Goal: Find specific page/section: Find specific page/section

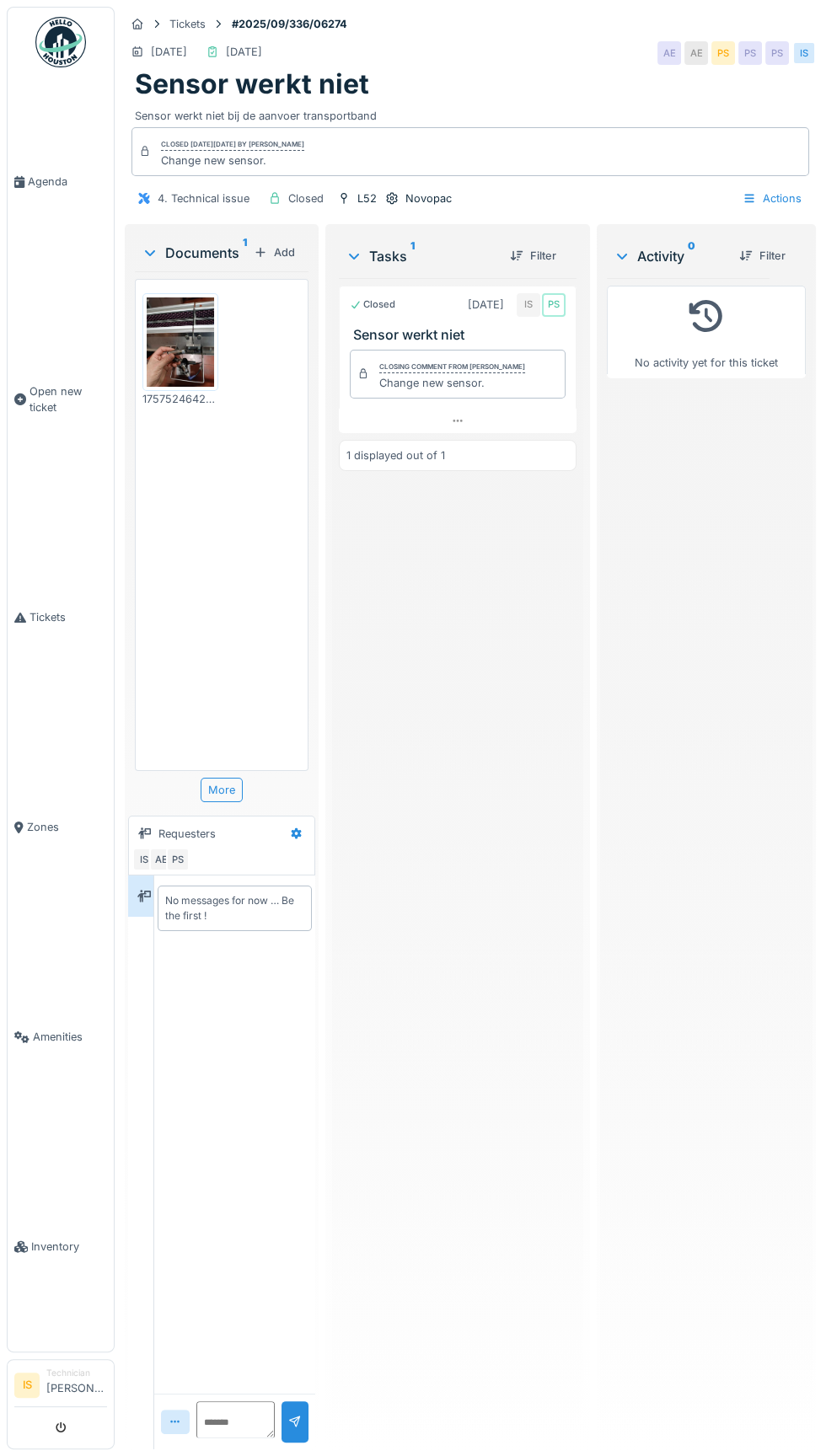
click at [42, 244] on link "Agenda" at bounding box center [61, 182] width 106 height 210
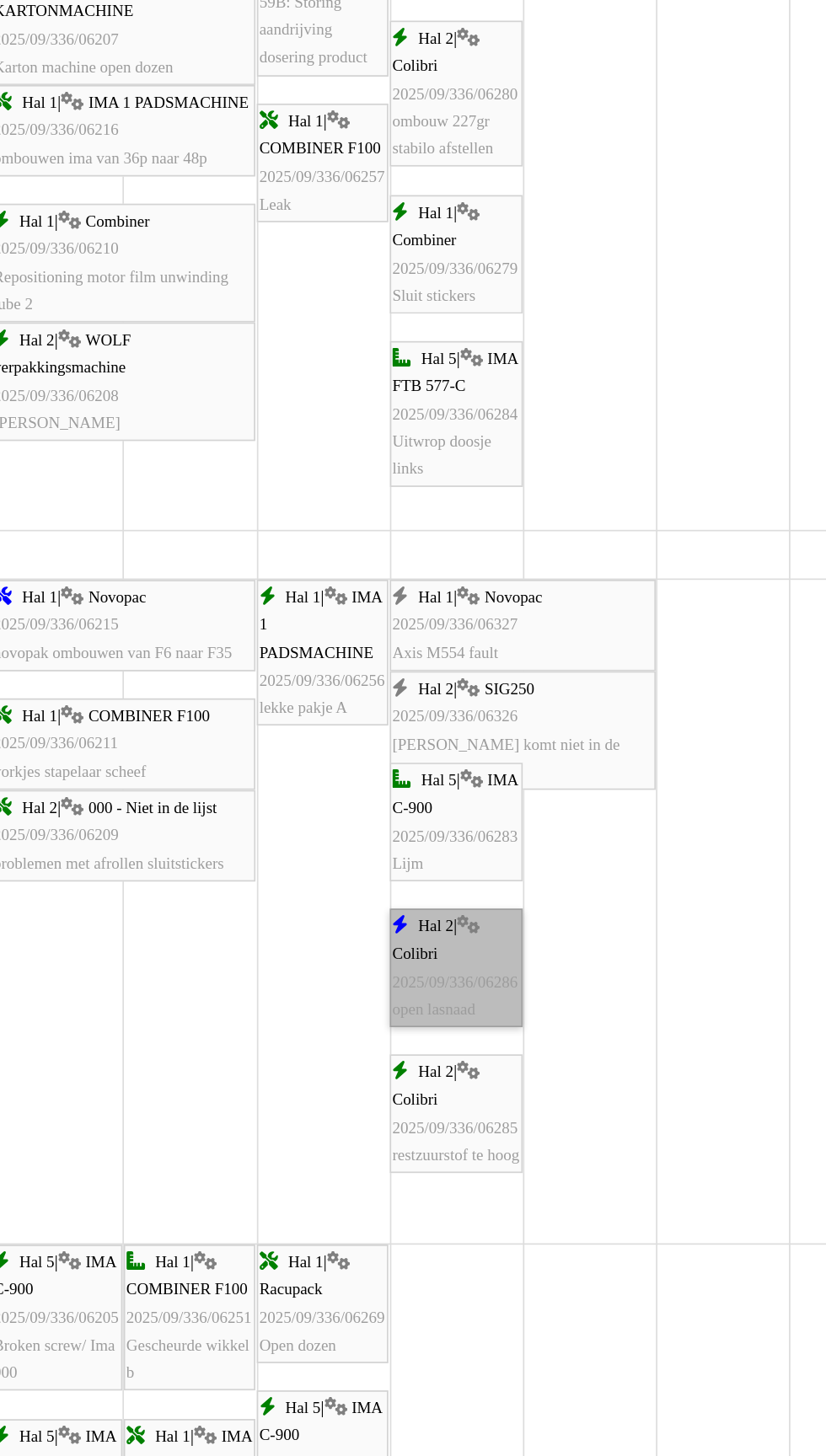
click at [534, 931] on link "Hal 2 | Colibri 2025/09/336/06286 open lasnaad" at bounding box center [525, 895] width 78 height 70
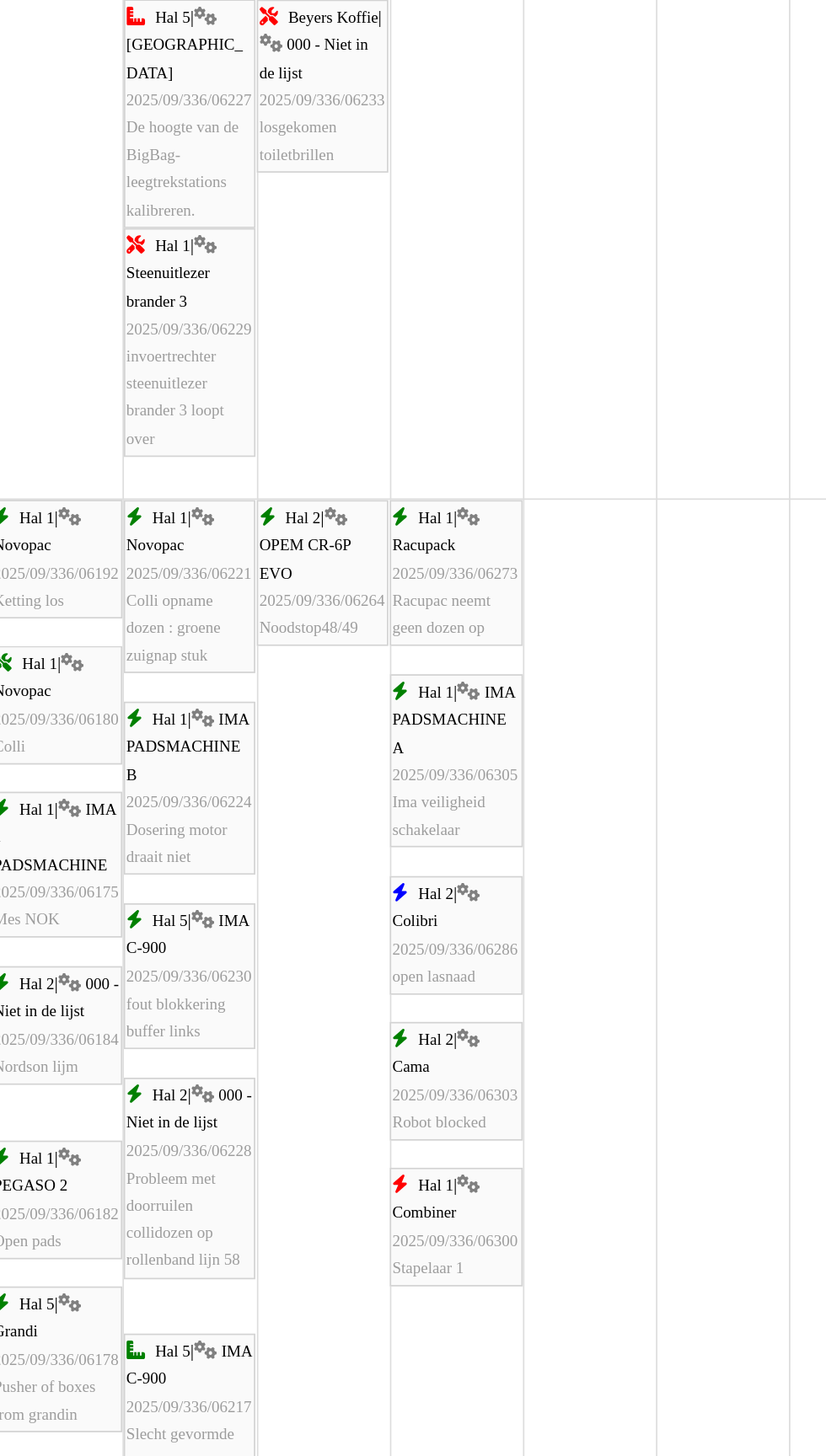
scroll to position [3144, 0]
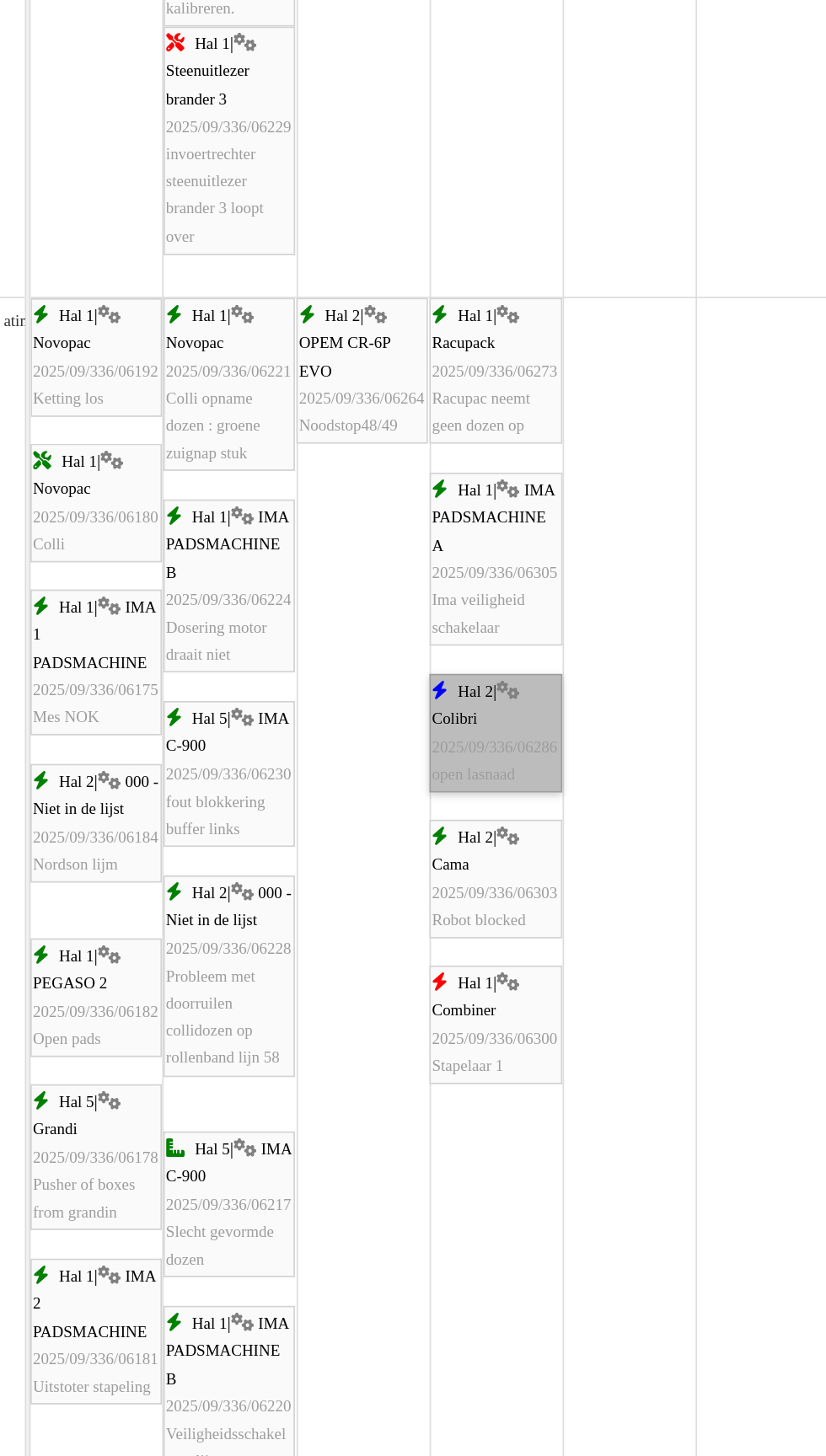
click at [513, 786] on link "Hal 2 | Colibri 2025/09/336/06286 open lasnaad" at bounding box center [525, 756] width 78 height 70
